Goal: Obtain resource: Download file/media

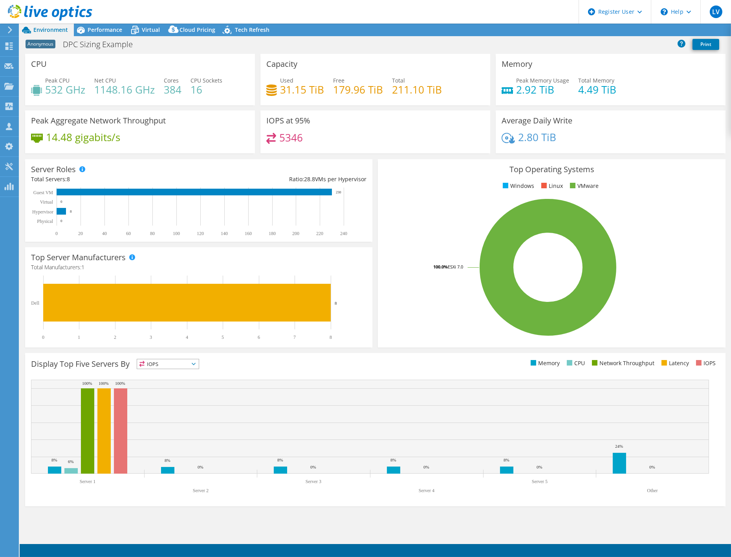
select select "USEast"
select select "USD"
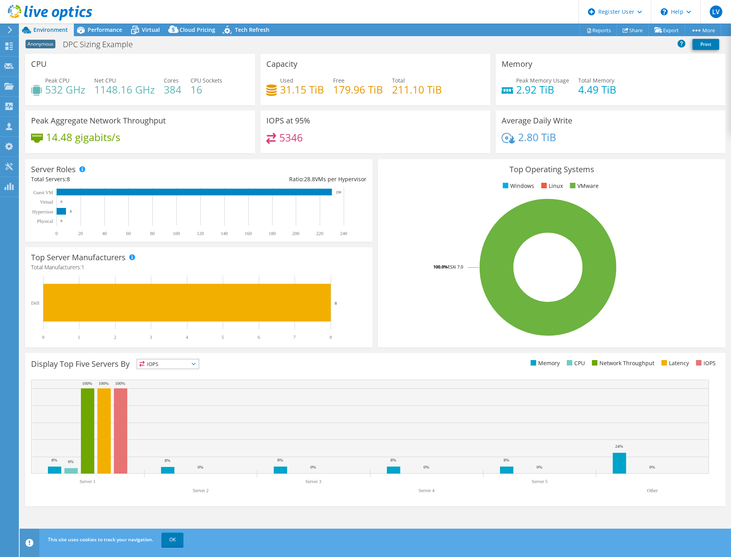
click at [101, 32] on span "Performance" at bounding box center [105, 29] width 35 height 7
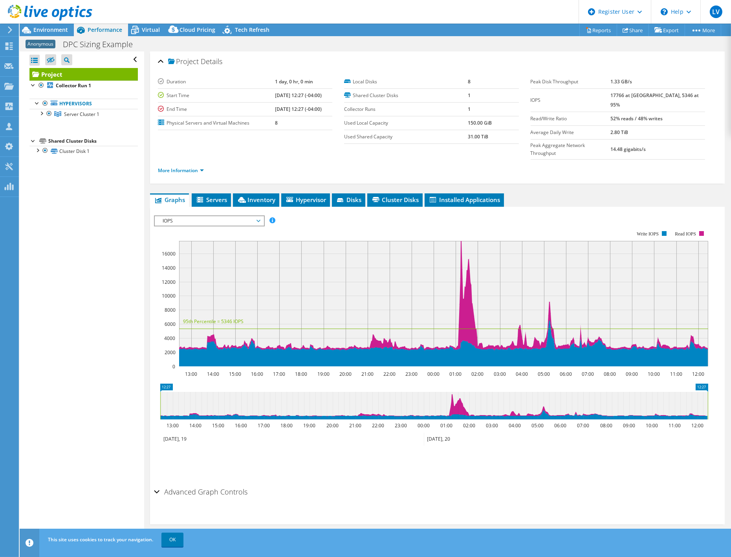
click at [144, 28] on span "Virtual" at bounding box center [151, 29] width 18 height 7
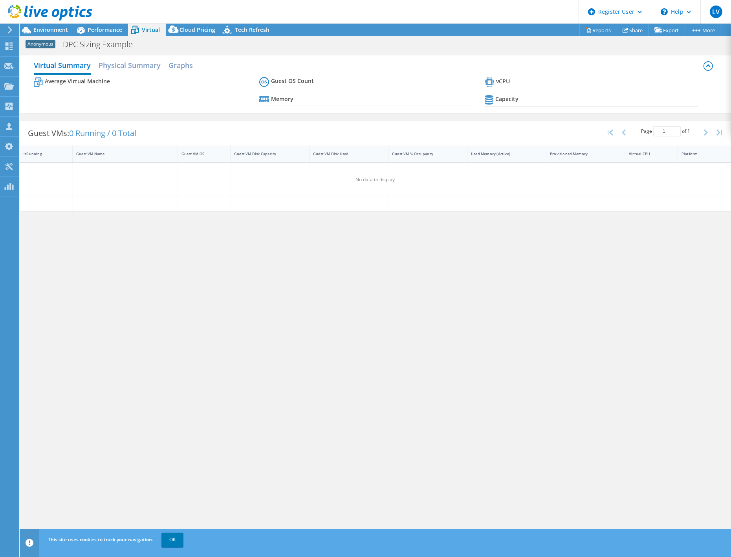
click at [110, 30] on span "Performance" at bounding box center [105, 29] width 35 height 7
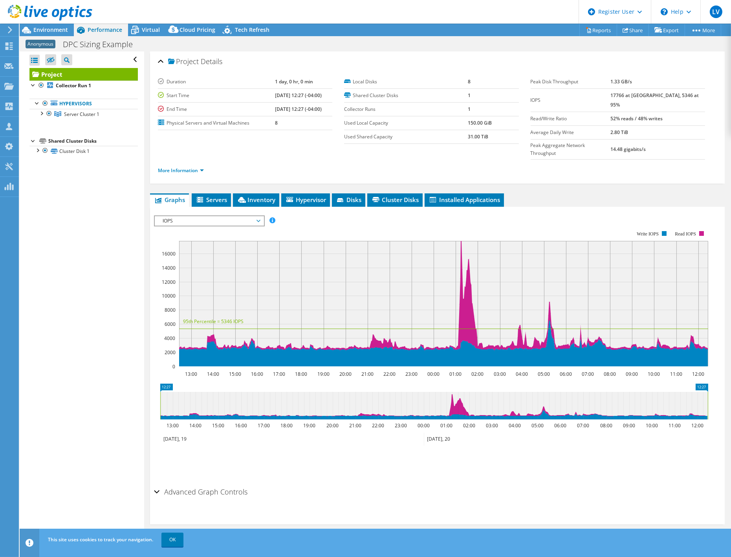
click at [665, 62] on div "Project Details" at bounding box center [437, 61] width 559 height 17
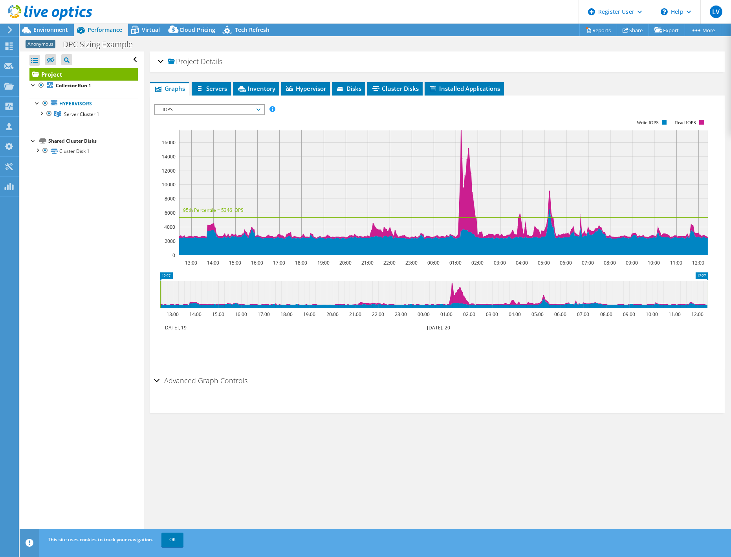
click at [36, 112] on link "Server Cluster 1" at bounding box center [83, 114] width 108 height 10
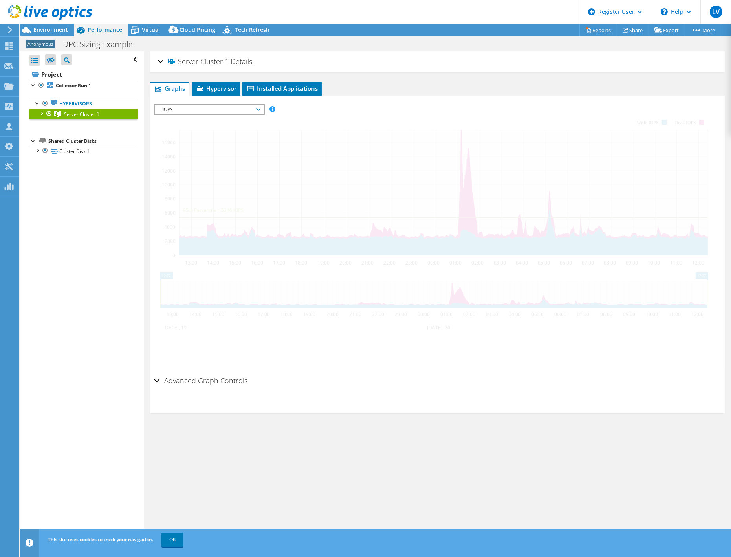
click at [41, 113] on div at bounding box center [41, 113] width 8 height 8
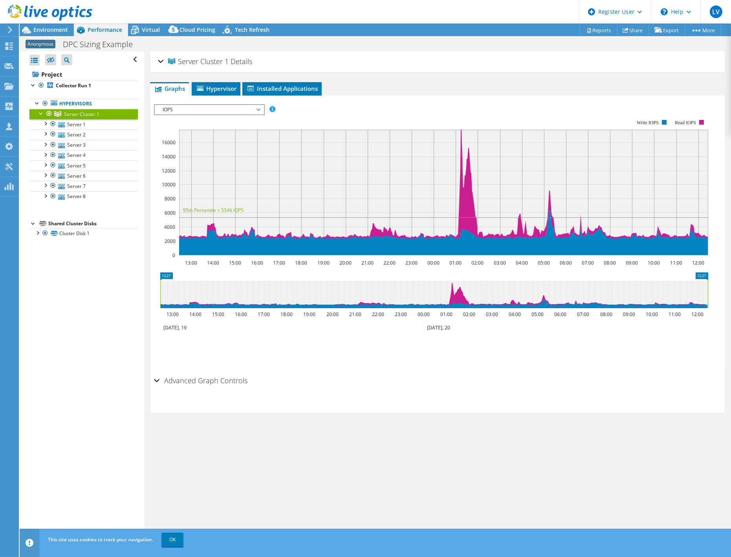
click at [42, 113] on div at bounding box center [41, 113] width 8 height 8
click at [50, 30] on span "Environment" at bounding box center [50, 29] width 35 height 7
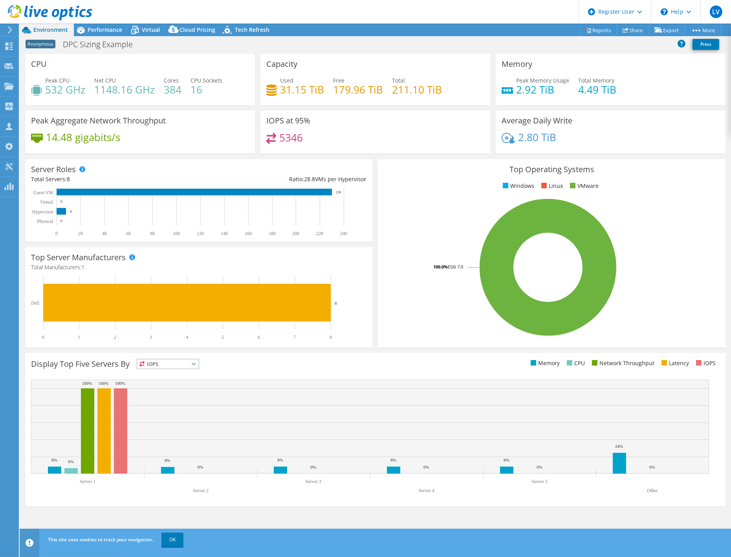
click at [111, 31] on span "Performance" at bounding box center [105, 29] width 35 height 7
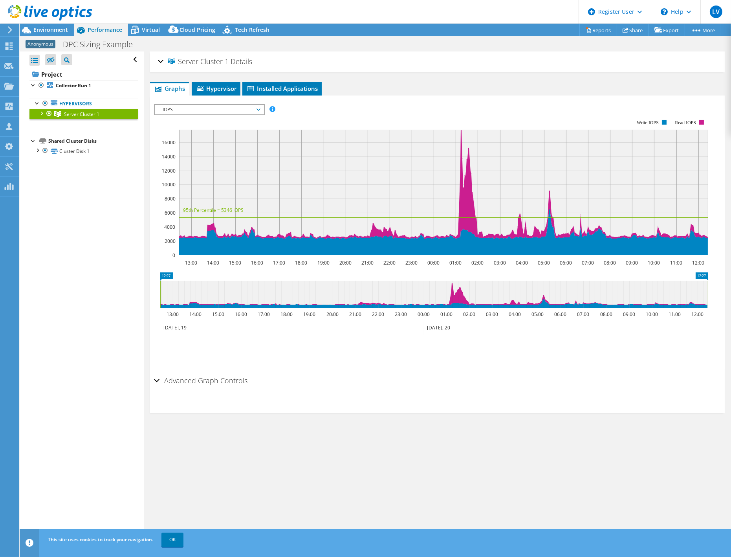
click at [167, 59] on h2 "Server Cluster 1 Details" at bounding box center [205, 61] width 94 height 16
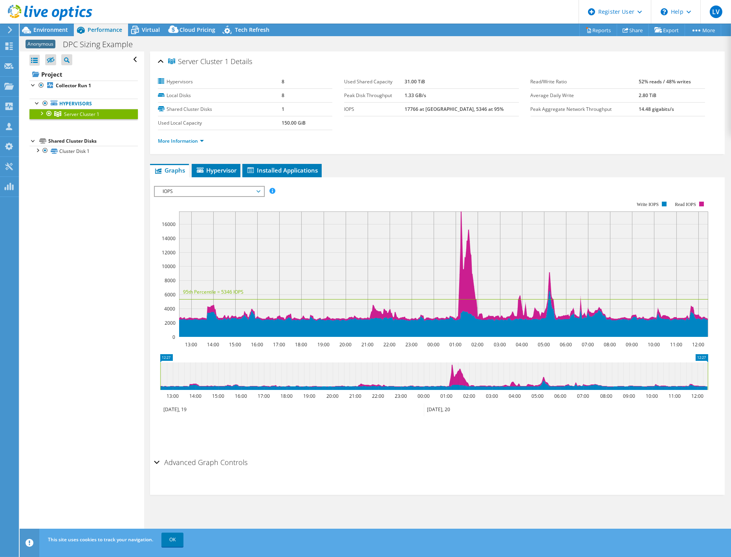
click at [154, 28] on span "Virtual" at bounding box center [151, 29] width 18 height 7
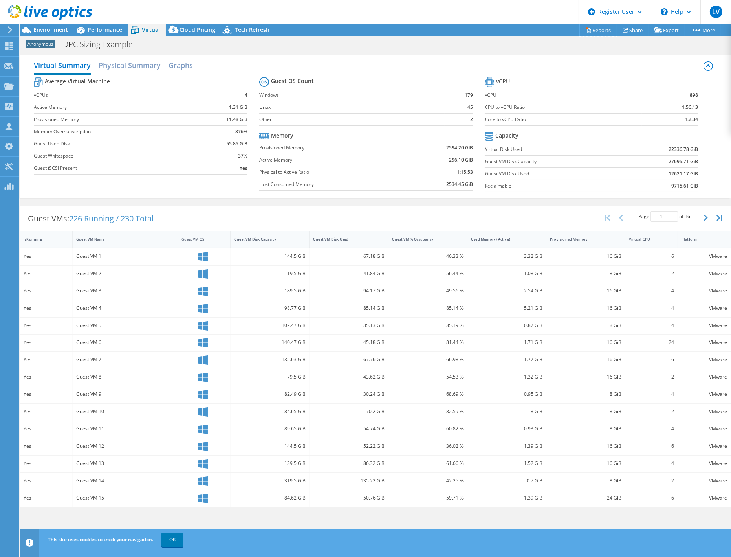
click at [594, 30] on link "Reports" at bounding box center [599, 30] width 38 height 12
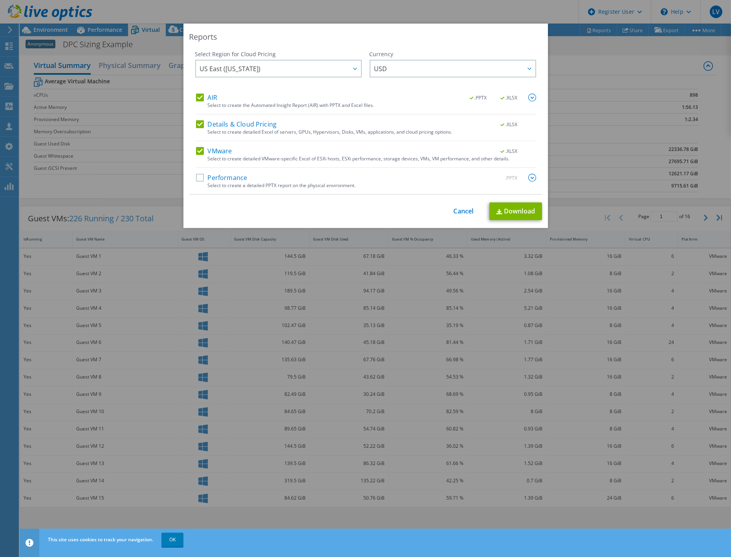
click at [192, 123] on div "Select Region for Cloud Pricing Asia Pacific ([GEOGRAPHIC_DATA]) [GEOGRAPHIC_DA…" at bounding box center [365, 122] width 353 height 144
click at [196, 178] on label "Performance" at bounding box center [221, 178] width 51 height 8
click at [0, 0] on input "Performance" at bounding box center [0, 0] width 0 height 0
click at [191, 158] on div "Select Region for Cloud Pricing Asia Pacific ([GEOGRAPHIC_DATA]) [GEOGRAPHIC_DA…" at bounding box center [365, 122] width 353 height 144
click at [196, 152] on label "VMware" at bounding box center [214, 151] width 36 height 8
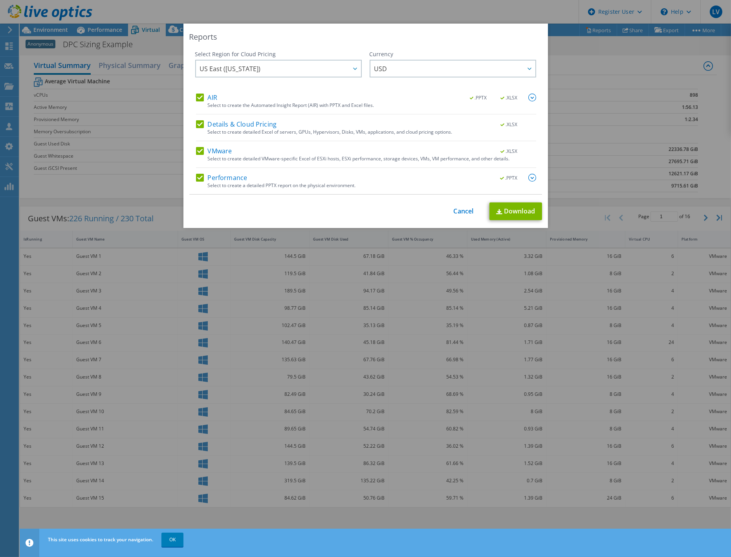
click at [0, 0] on input "VMware" at bounding box center [0, 0] width 0 height 0
click at [196, 122] on label "Details & Cloud Pricing" at bounding box center [236, 124] width 81 height 8
click at [0, 0] on input "Details & Cloud Pricing" at bounding box center [0, 0] width 0 height 0
click at [191, 147] on div "Select Region for Cloud Pricing Asia Pacific ([GEOGRAPHIC_DATA]) [GEOGRAPHIC_DA…" at bounding box center [365, 122] width 353 height 144
click at [505, 210] on link "Download" at bounding box center [516, 211] width 53 height 18
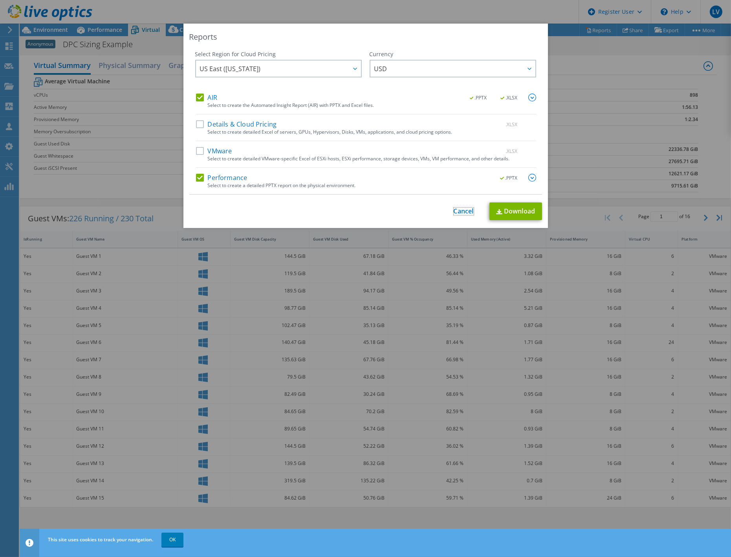
click at [464, 211] on link "Cancel" at bounding box center [464, 210] width 20 height 7
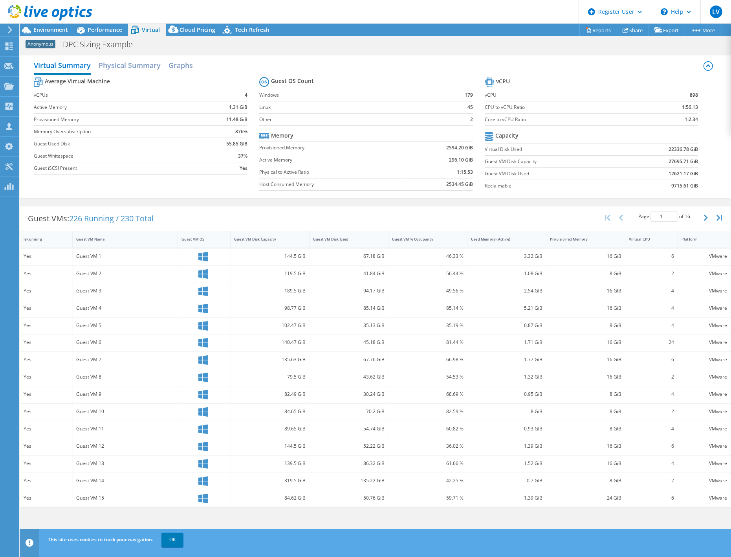
click at [92, 30] on span "Performance" at bounding box center [105, 29] width 35 height 7
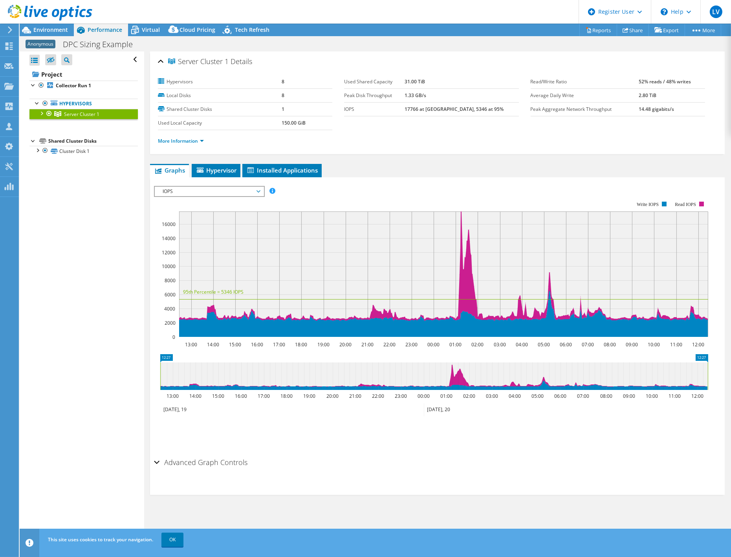
click at [139, 29] on icon at bounding box center [135, 30] width 14 height 14
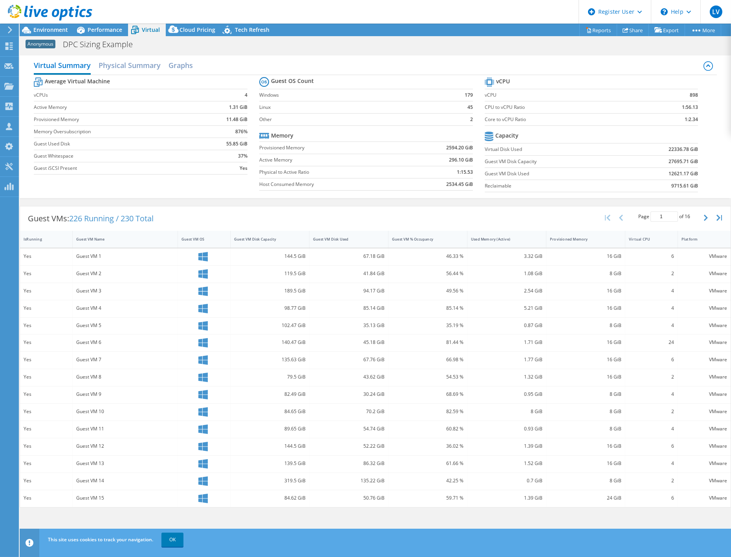
click at [114, 70] on h2 "Physical Summary" at bounding box center [130, 65] width 62 height 16
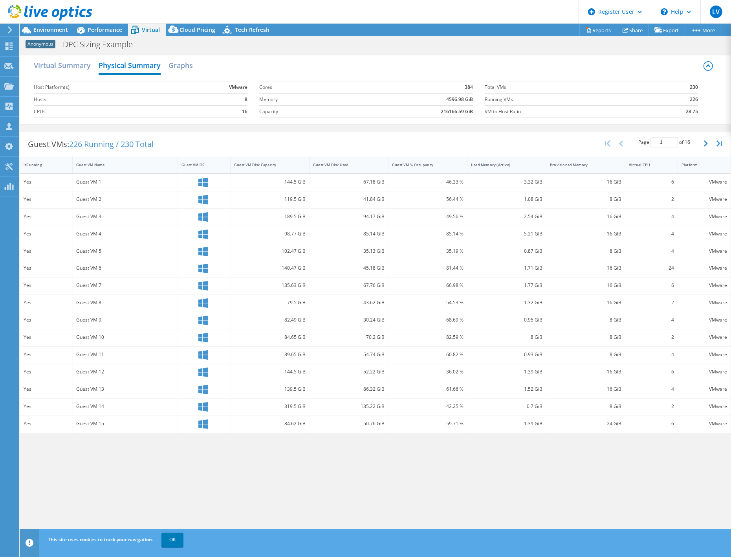
click at [179, 65] on h2 "Graphs" at bounding box center [181, 65] width 24 height 16
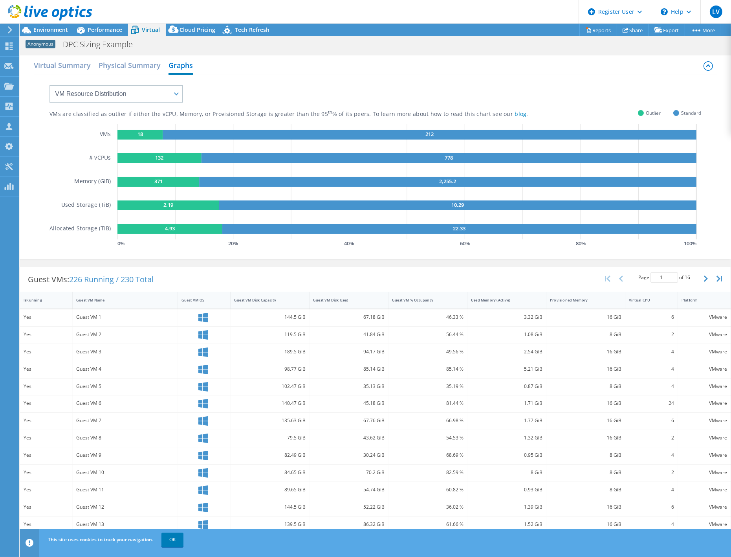
click at [86, 59] on h2 "Virtual Summary" at bounding box center [62, 65] width 57 height 16
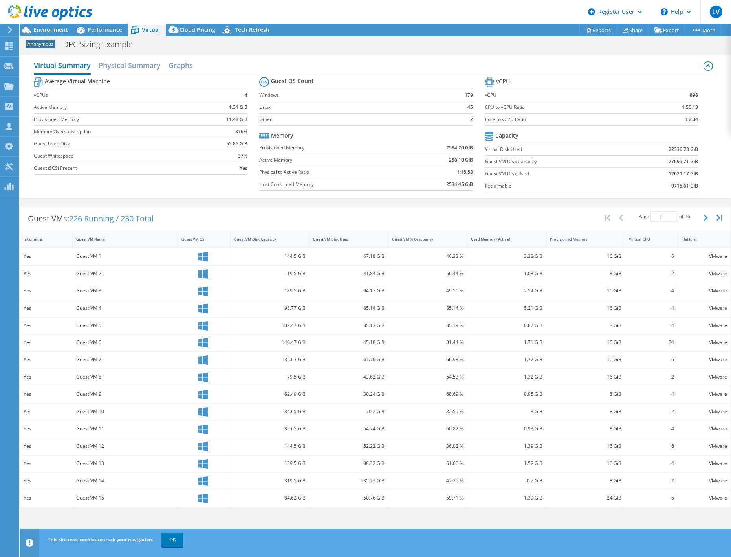
click at [99, 25] on div "Performance" at bounding box center [101, 30] width 54 height 13
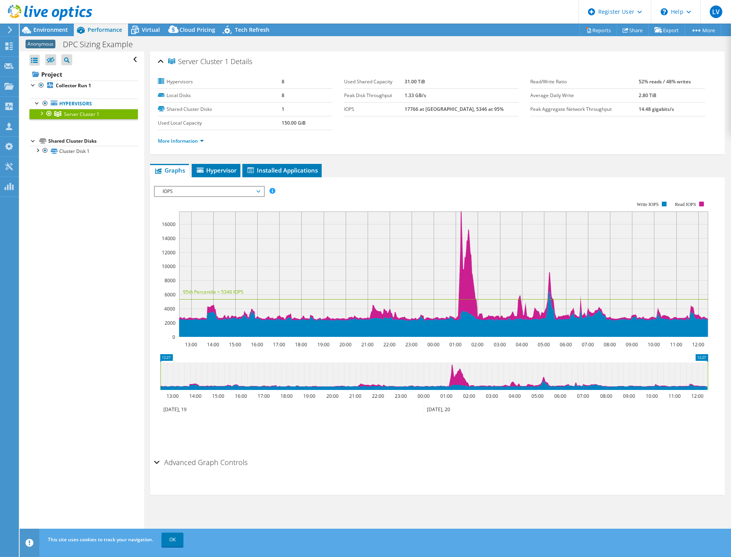
click at [50, 29] on span "Environment" at bounding box center [50, 29] width 35 height 7
